Goal: Obtain resource: Obtain resource

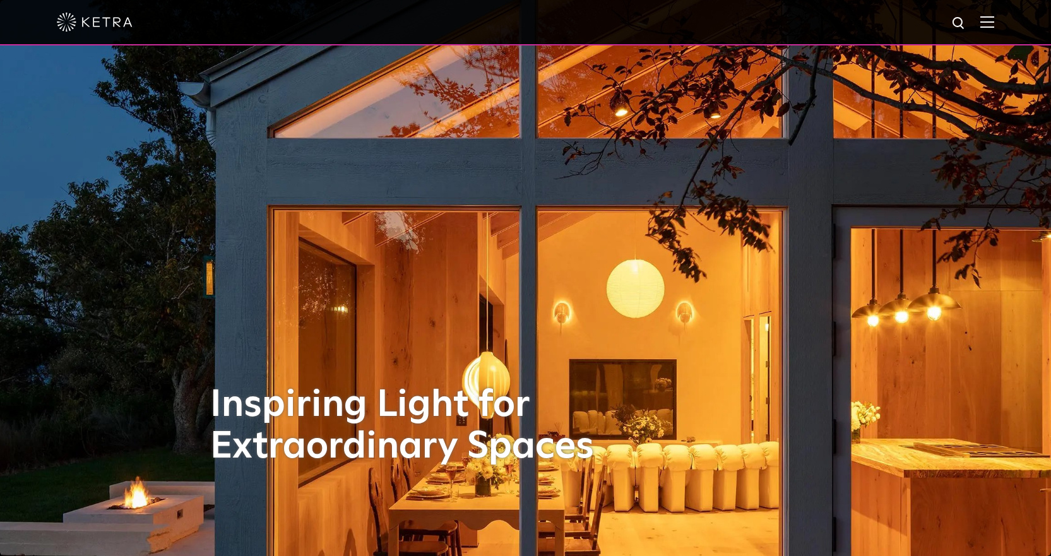
click at [994, 20] on img at bounding box center [987, 22] width 14 height 12
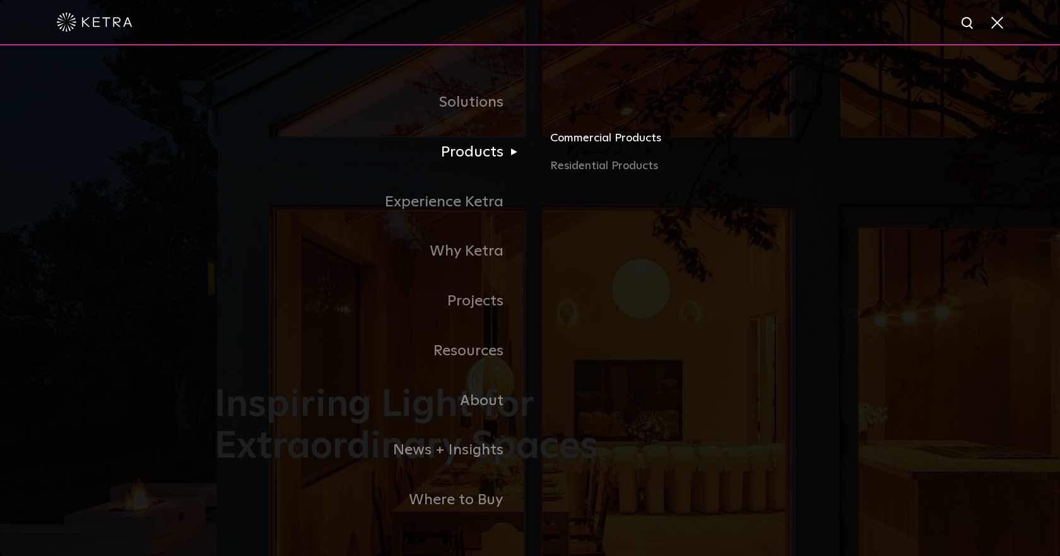
click at [575, 139] on link "Commercial Products" at bounding box center [697, 143] width 295 height 28
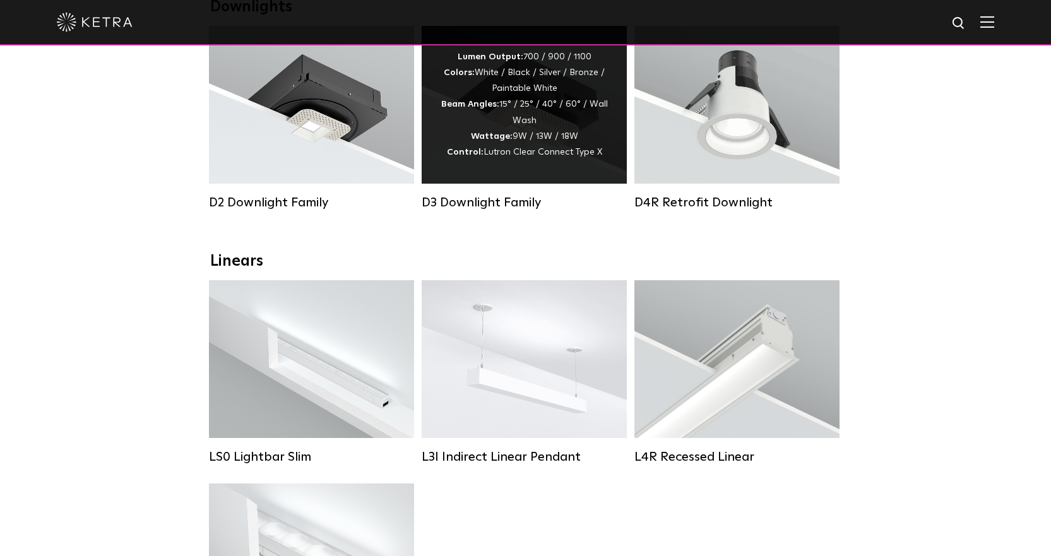
scroll to position [379, 0]
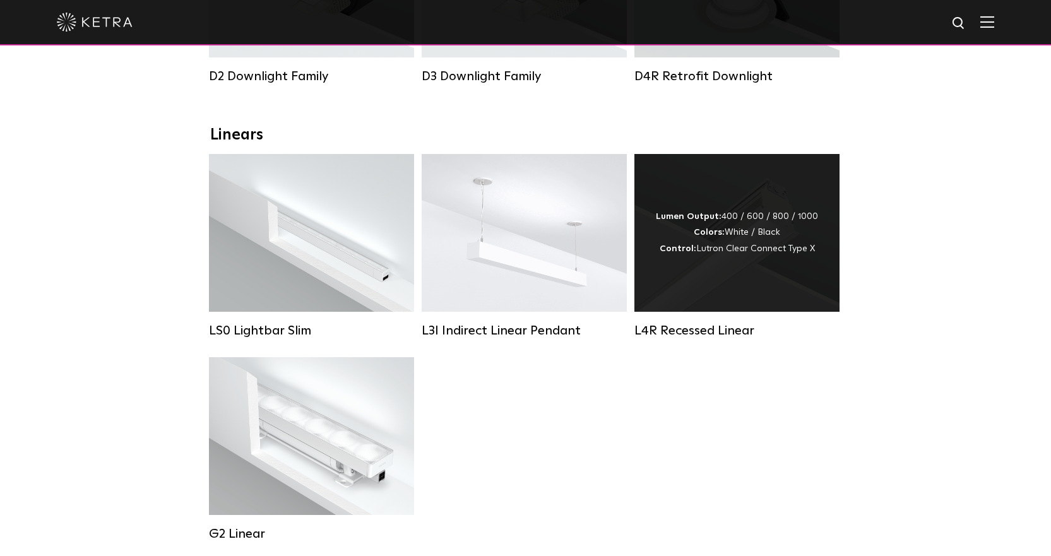
click at [731, 288] on div "Lumen Output: 400 / 600 / 800 / 1000 Colors: White / Black Control: Lutron Clea…" at bounding box center [736, 233] width 205 height 158
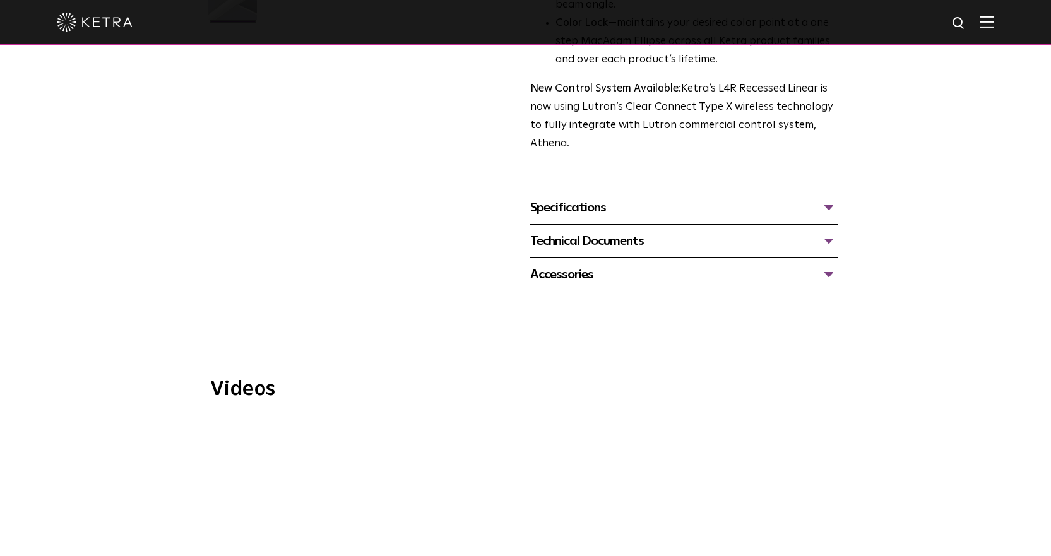
scroll to position [442, 0]
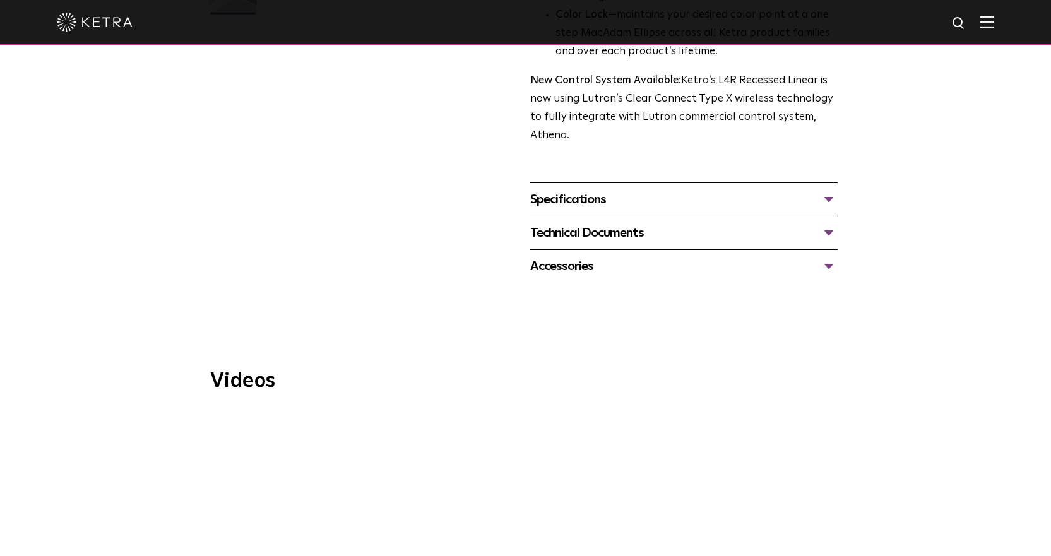
click at [615, 227] on div "Technical Documents" at bounding box center [683, 233] width 307 height 20
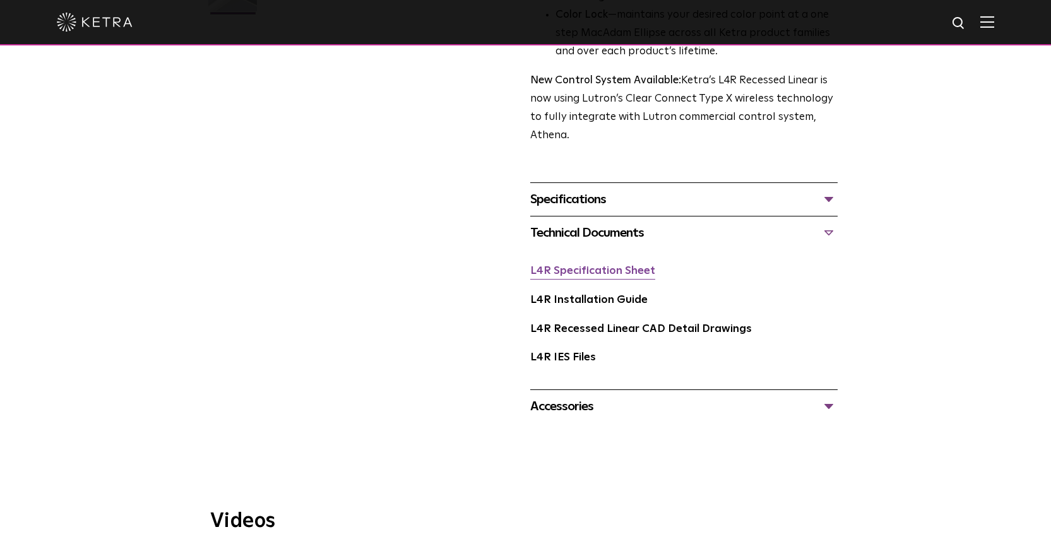
click at [630, 273] on link "L4R Specification Sheet" at bounding box center [592, 271] width 125 height 11
click at [829, 204] on div "Specifications" at bounding box center [683, 199] width 307 height 20
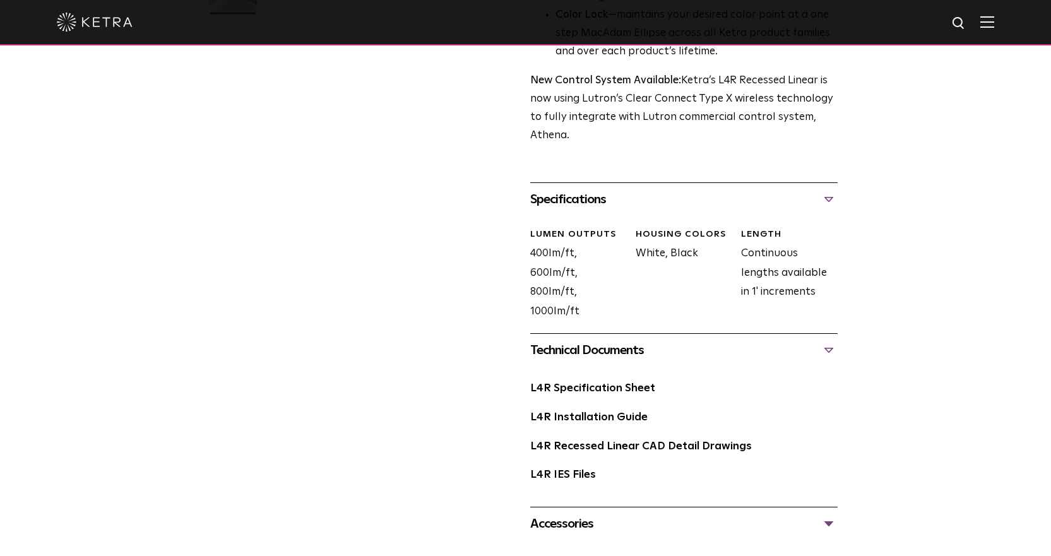
click at [829, 204] on div "Specifications" at bounding box center [683, 199] width 307 height 20
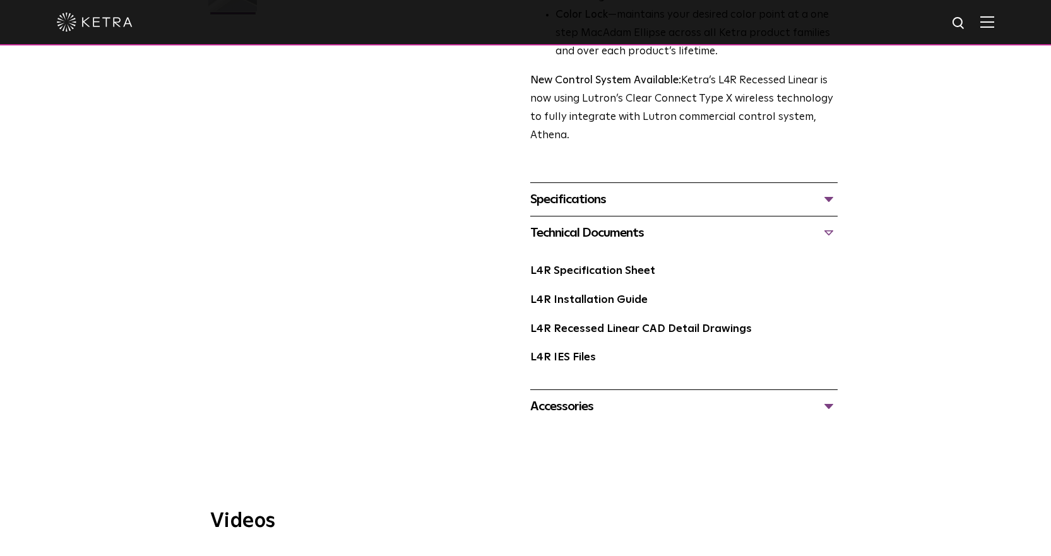
click at [593, 259] on div "L4R Specification Sheet L4R Installation Guide L4R Recessed Linear CAD Detail D…" at bounding box center [683, 319] width 307 height 140
click at [602, 274] on link "L4R Specification Sheet" at bounding box center [592, 271] width 125 height 11
click at [678, 412] on div "Accessories" at bounding box center [683, 406] width 307 height 20
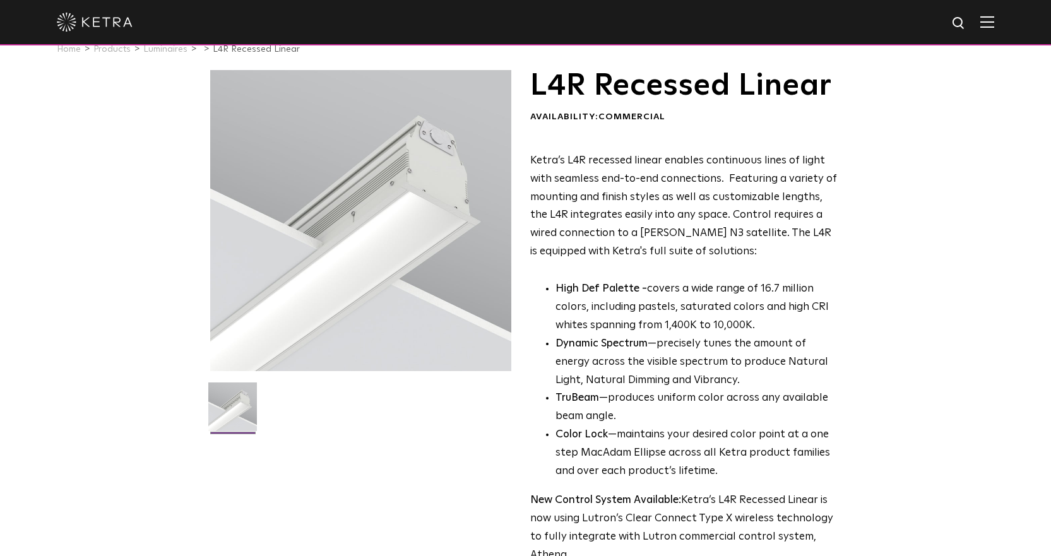
scroll to position [0, 0]
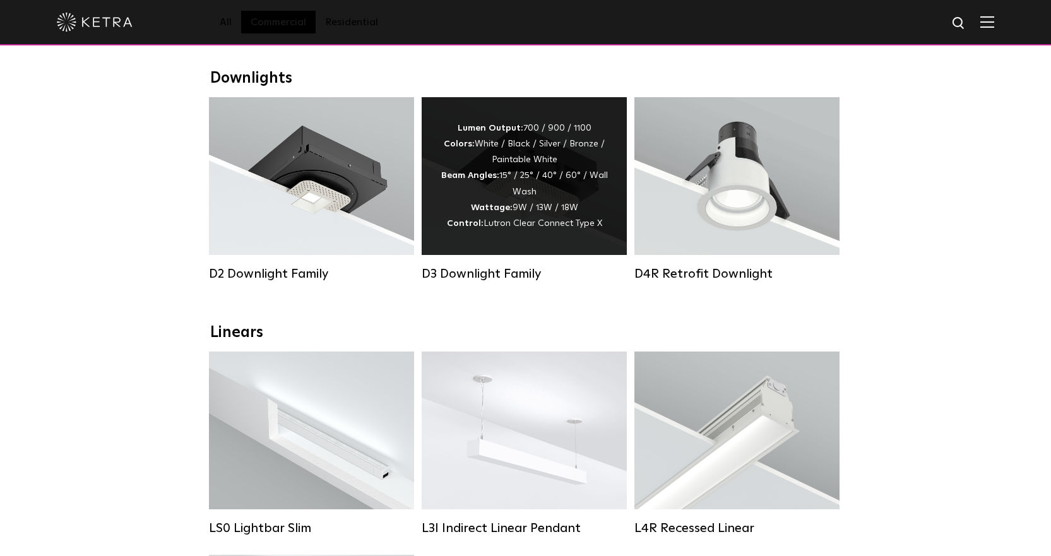
scroll to position [316, 0]
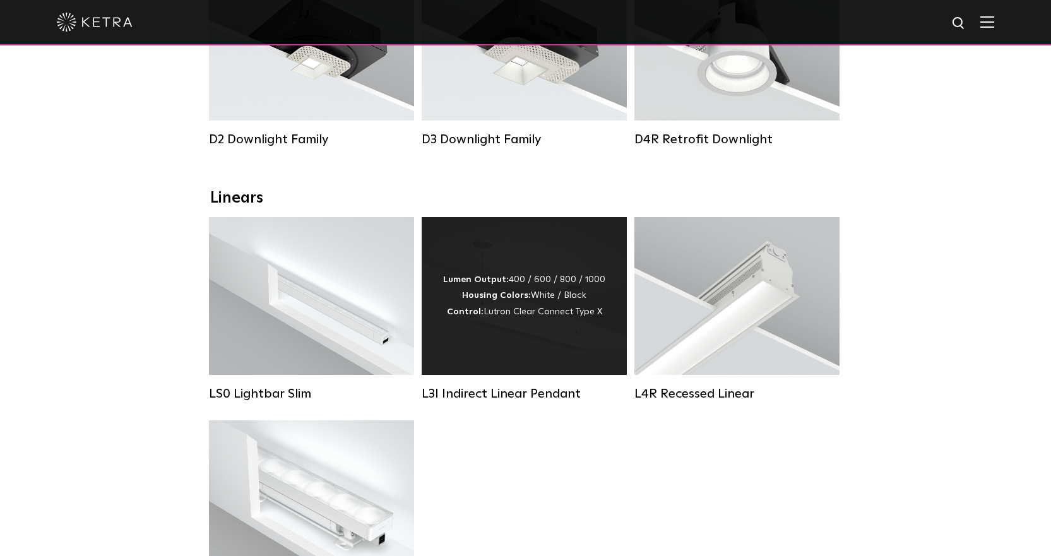
click at [515, 365] on div "Lumen Output: 400 / 600 / 800 / 1000 Housing Colors: White / Black Control: Lut…" at bounding box center [524, 296] width 205 height 158
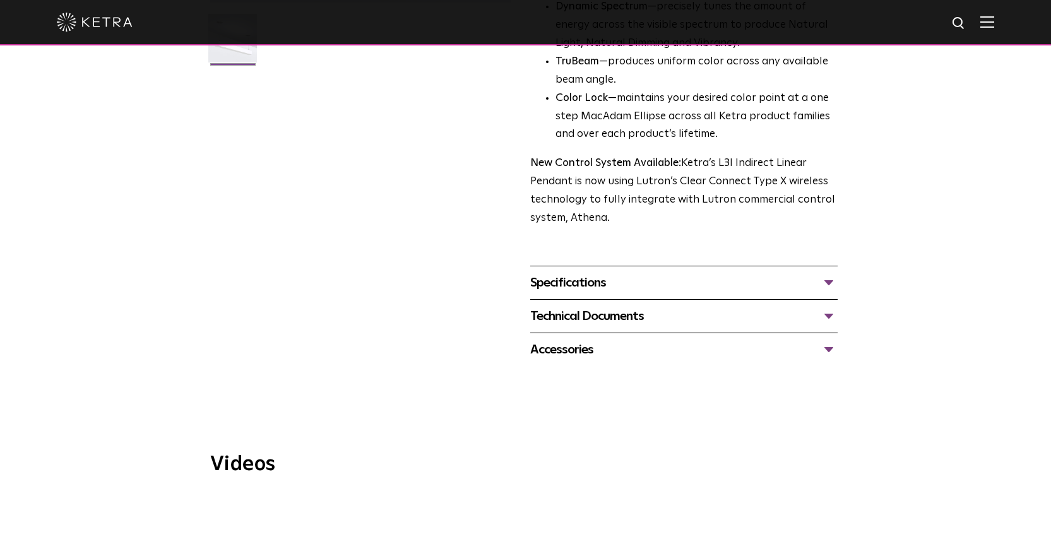
scroll to position [442, 0]
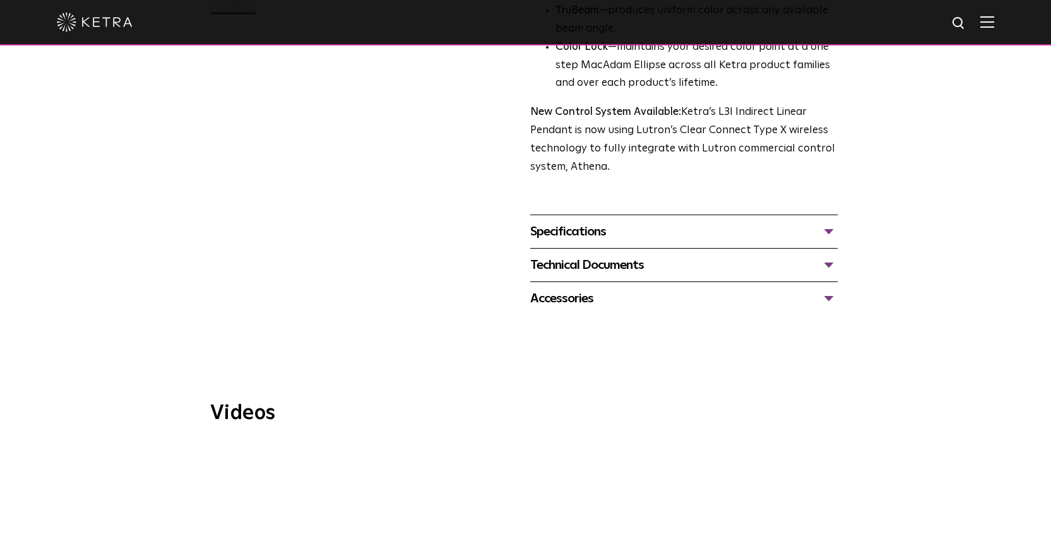
click at [593, 255] on div "Technical Documents" at bounding box center [683, 265] width 307 height 20
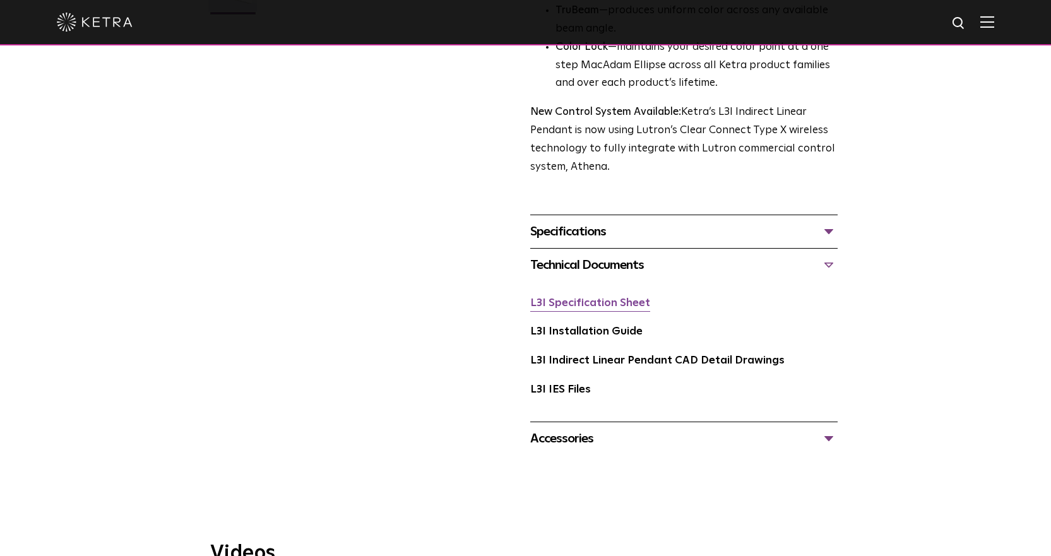
click at [623, 298] on link "L3I Specification Sheet" at bounding box center [590, 303] width 120 height 11
